Goal: Transaction & Acquisition: Purchase product/service

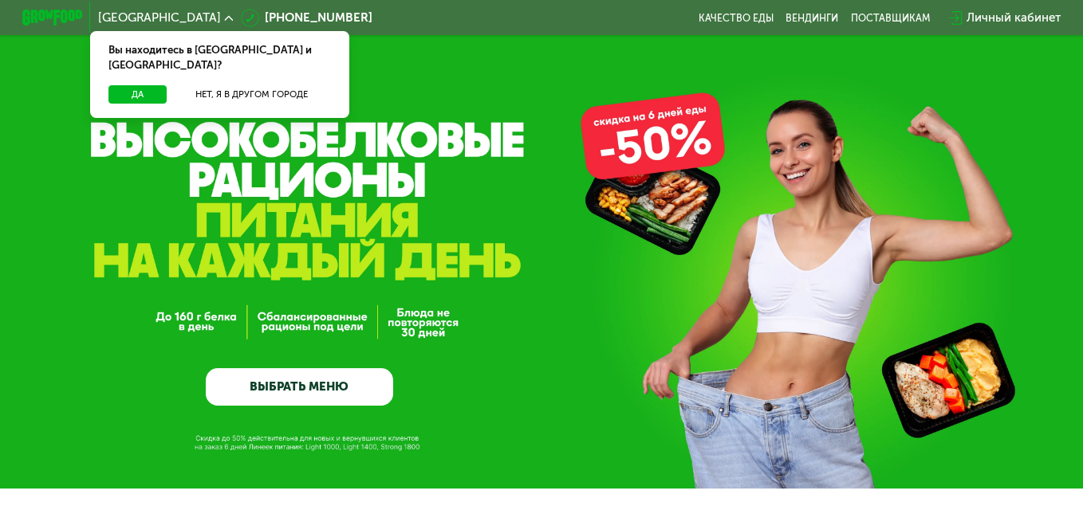
click at [227, 196] on div "GrowFood — доставка правильного питания ВЫБРАТЬ МЕНЮ" at bounding box center [299, 289] width 187 height 233
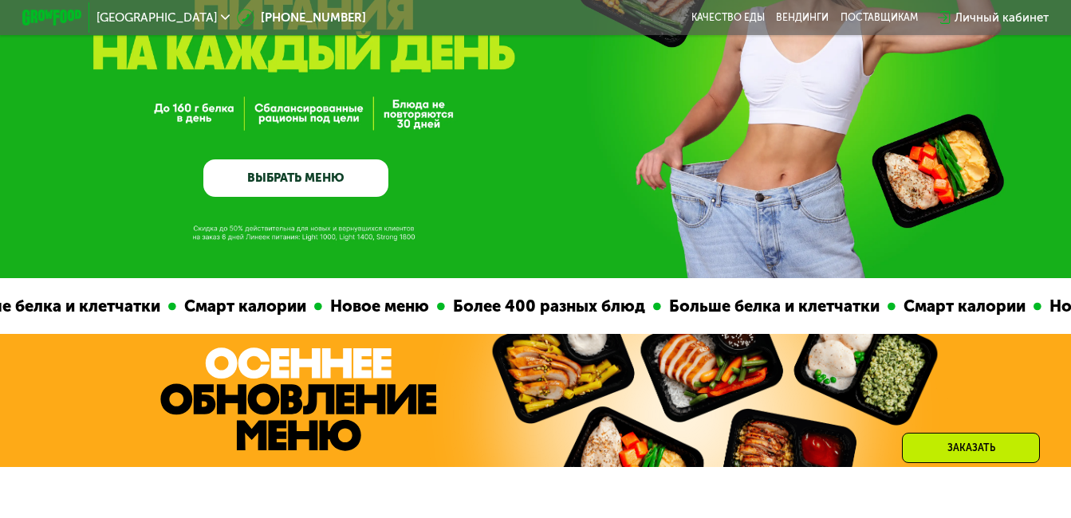
scroll to position [160, 0]
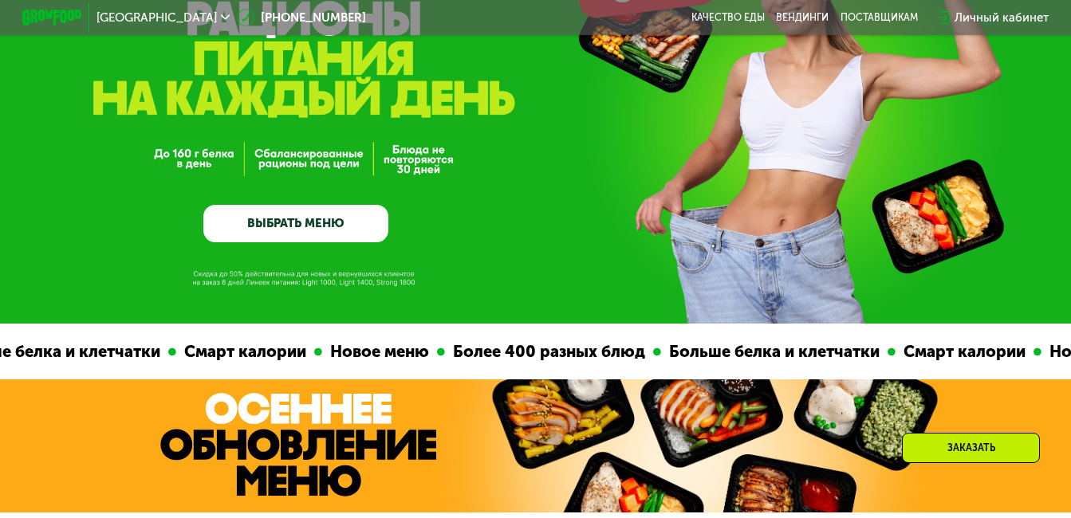
click at [271, 211] on link "ВЫБРАТЬ МЕНЮ" at bounding box center [295, 223] width 185 height 37
click at [274, 229] on link "ВЫБРАТЬ МЕНЮ" at bounding box center [295, 223] width 185 height 37
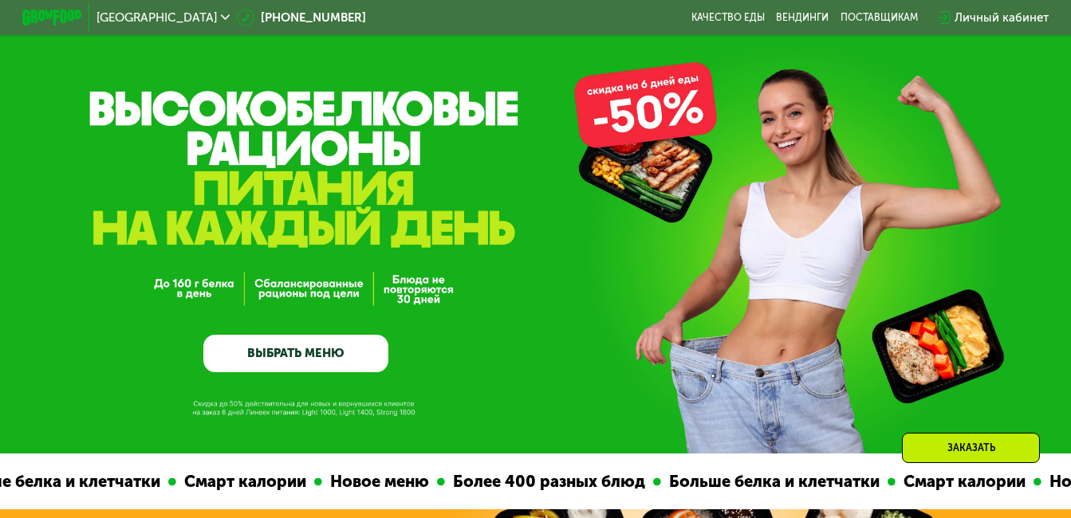
scroll to position [0, 0]
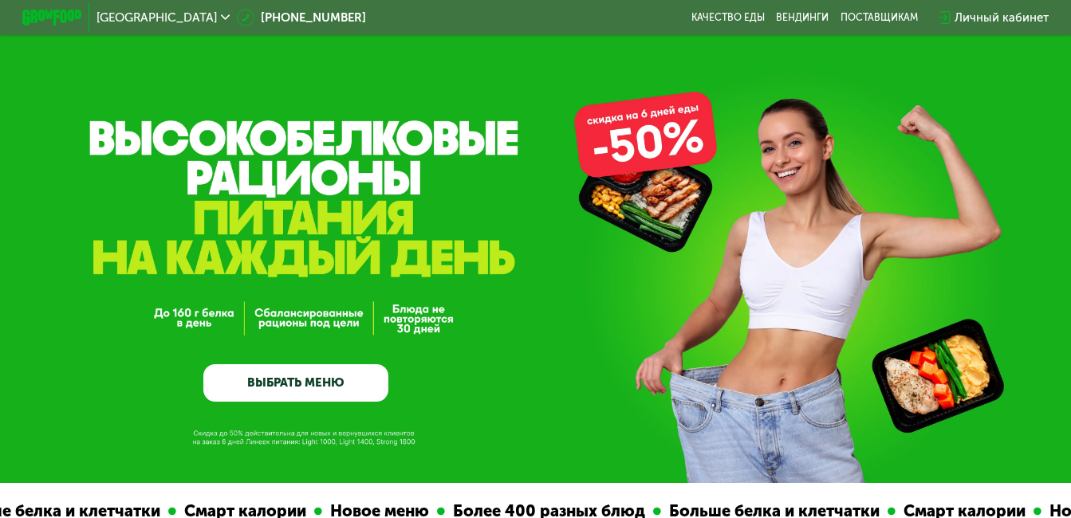
click at [243, 389] on link "ВЫБРАТЬ МЕНЮ" at bounding box center [295, 382] width 185 height 37
click at [256, 392] on link "ВЫБРАТЬ МЕНЮ" at bounding box center [295, 382] width 185 height 37
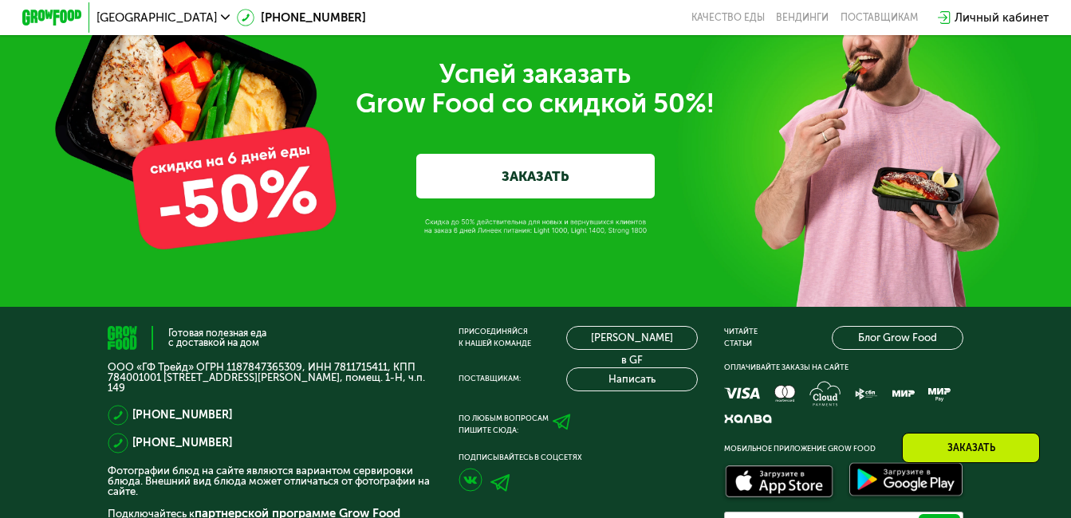
scroll to position [3828, 0]
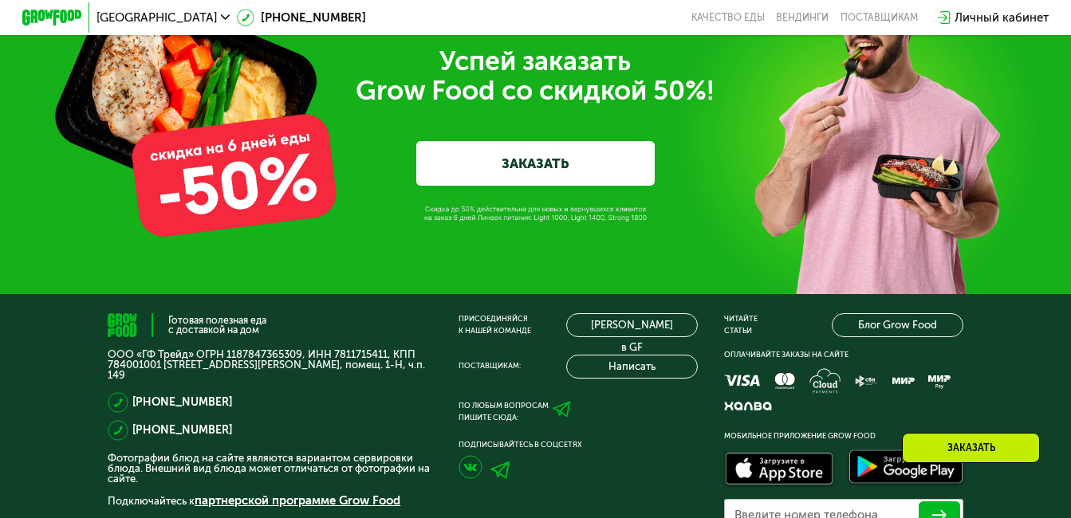
click at [485, 186] on link "ЗАКАЗАТЬ" at bounding box center [535, 163] width 238 height 45
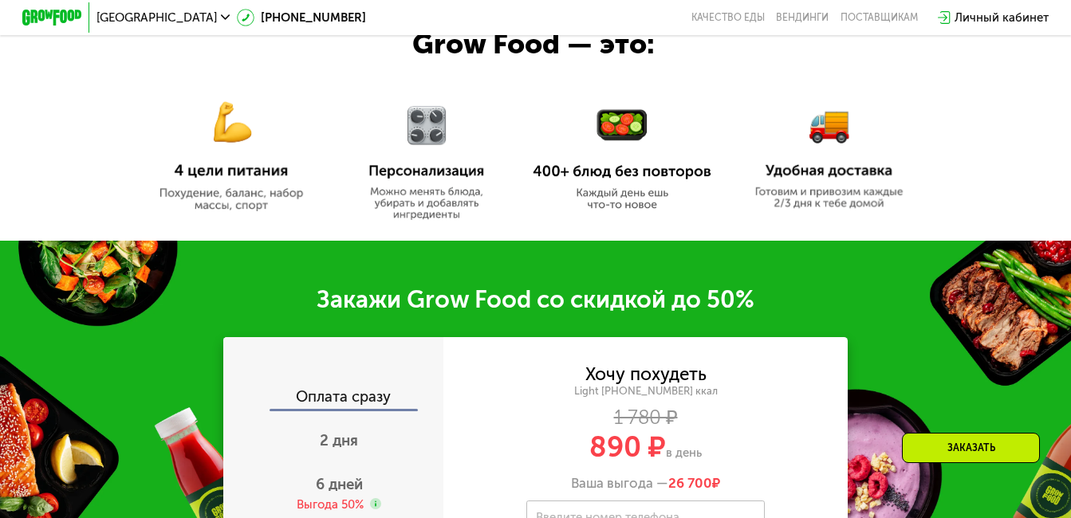
scroll to position [662, 0]
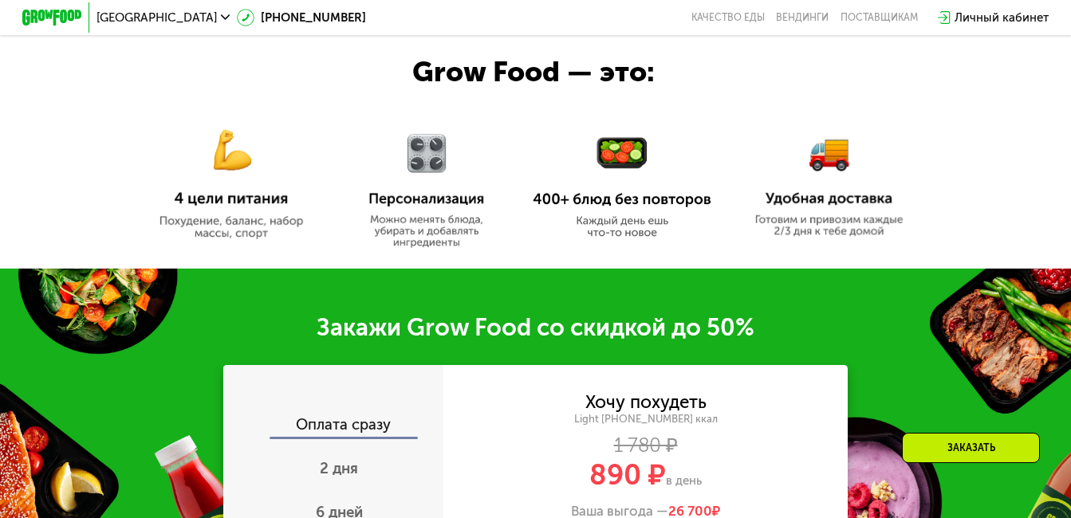
click at [974, 455] on div "Заказать" at bounding box center [971, 448] width 138 height 30
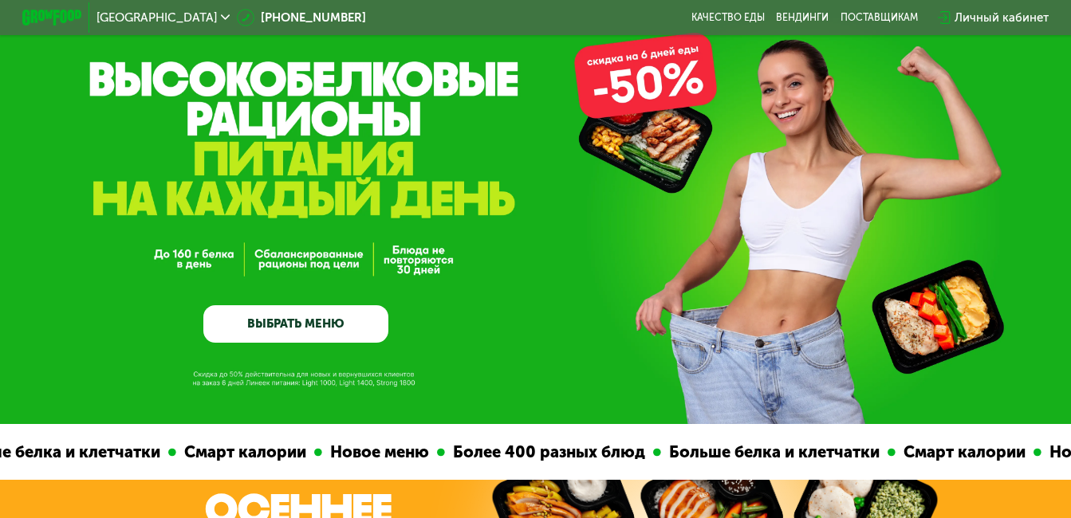
scroll to position [0, 0]
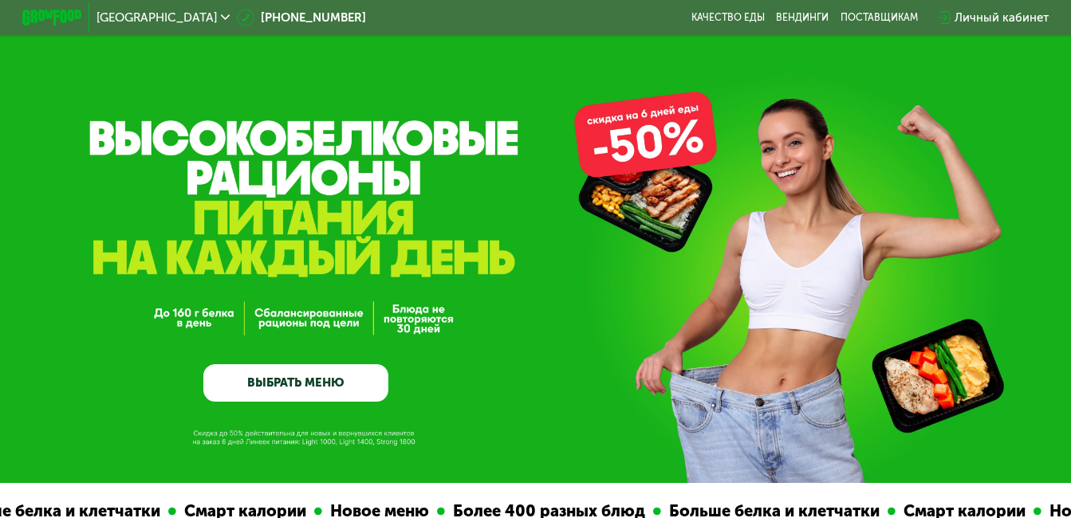
click at [262, 392] on link "ВЫБРАТЬ МЕНЮ" at bounding box center [295, 382] width 185 height 37
click at [270, 385] on link "ВЫБРАТЬ МЕНЮ" at bounding box center [295, 382] width 185 height 37
click at [271, 385] on link "ВЫБРАТЬ МЕНЮ" at bounding box center [295, 382] width 185 height 37
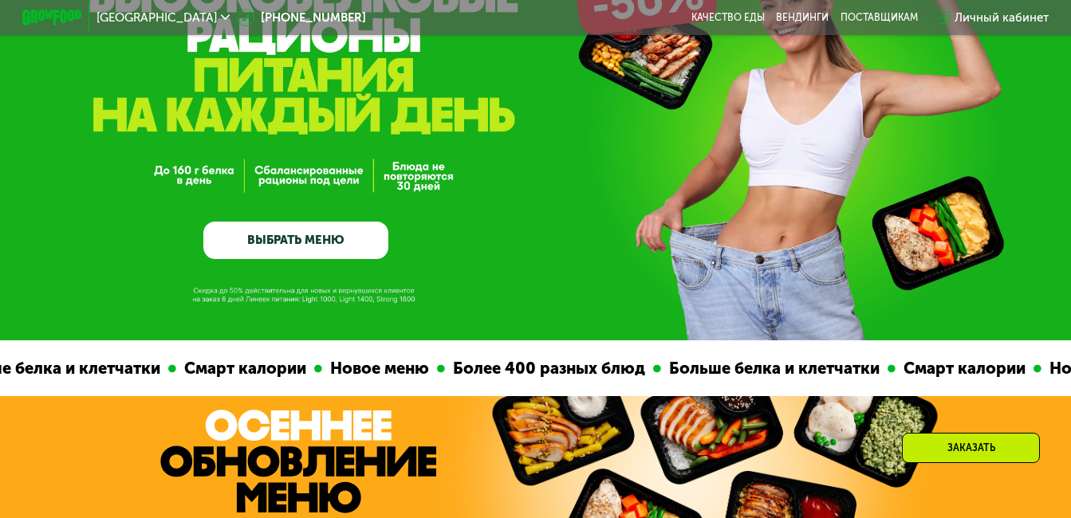
scroll to position [160, 0]
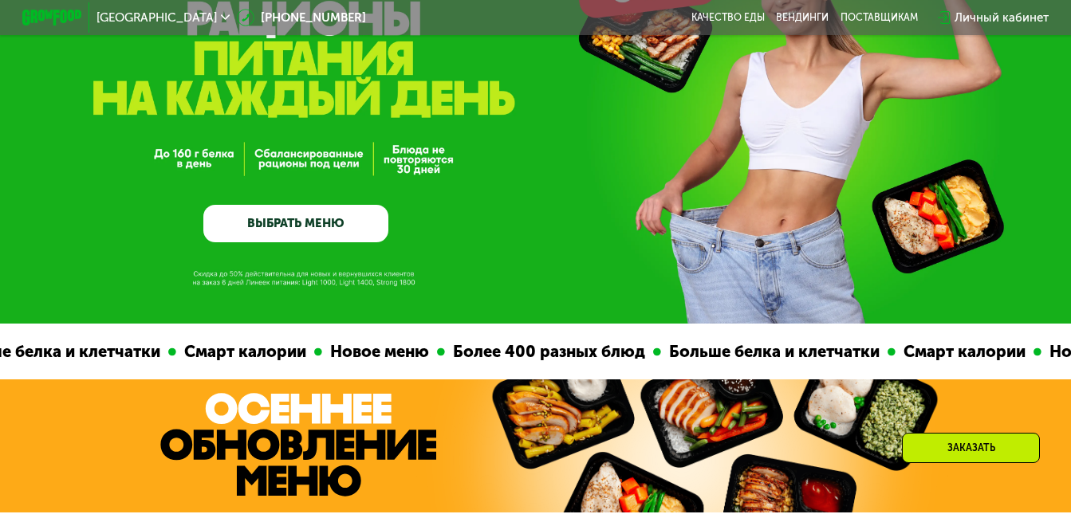
click at [971, 439] on div "Заказать" at bounding box center [971, 448] width 138 height 30
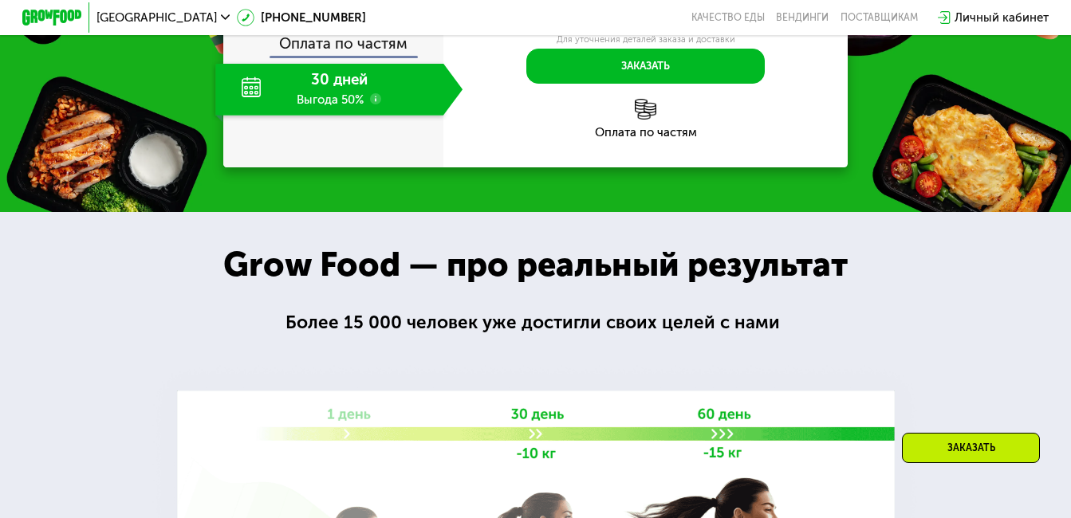
scroll to position [1335, 0]
